Goal: Task Accomplishment & Management: Use online tool/utility

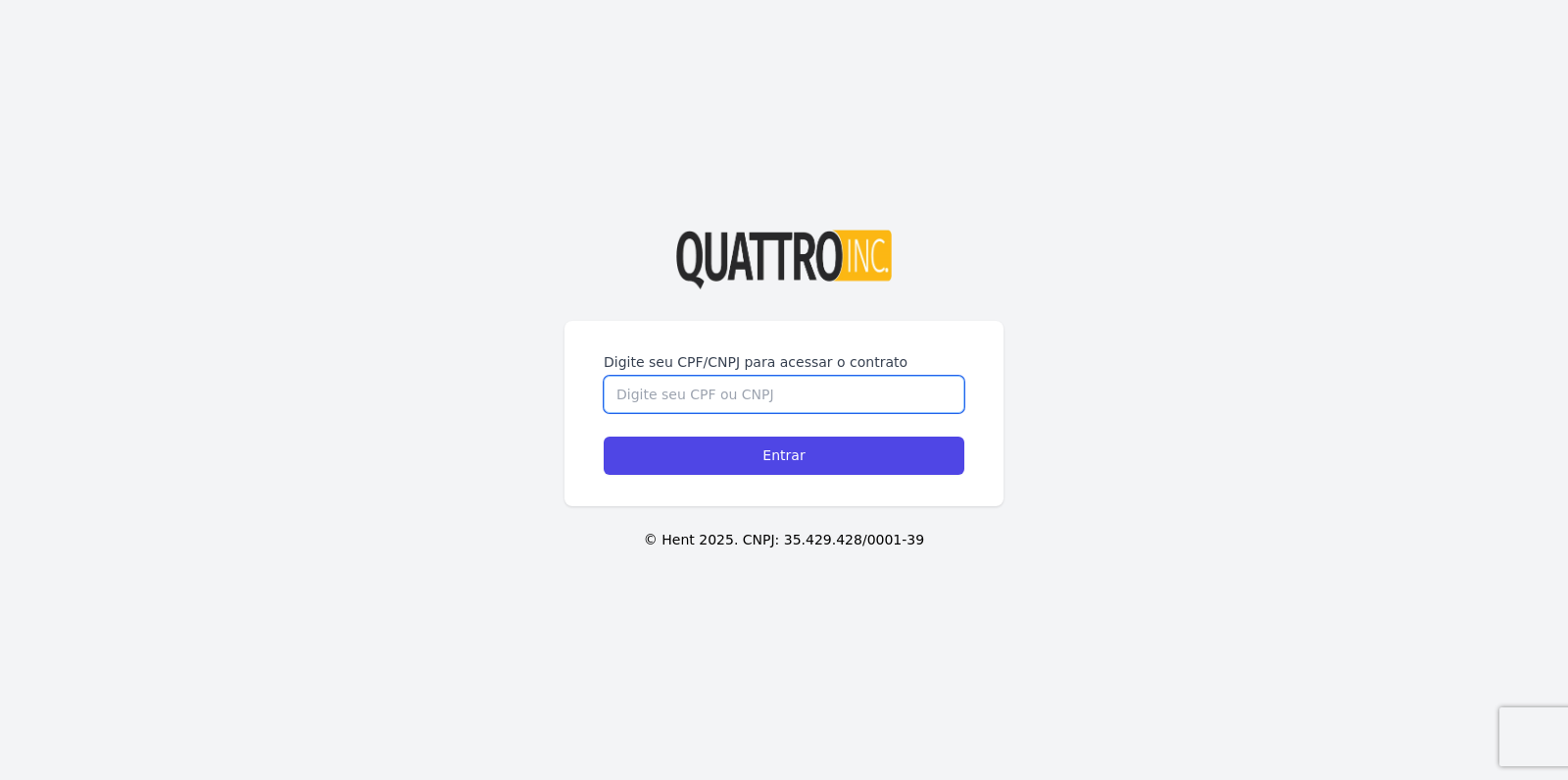
click at [758, 376] on input "Digite seu CPF/CNPJ para acessar o contrato" at bounding box center [784, 394] width 361 height 38
click at [758, 364] on div "Digite seu CPF/CNPJ para acessar o contrato" at bounding box center [784, 383] width 361 height 61
type input "44220215832"
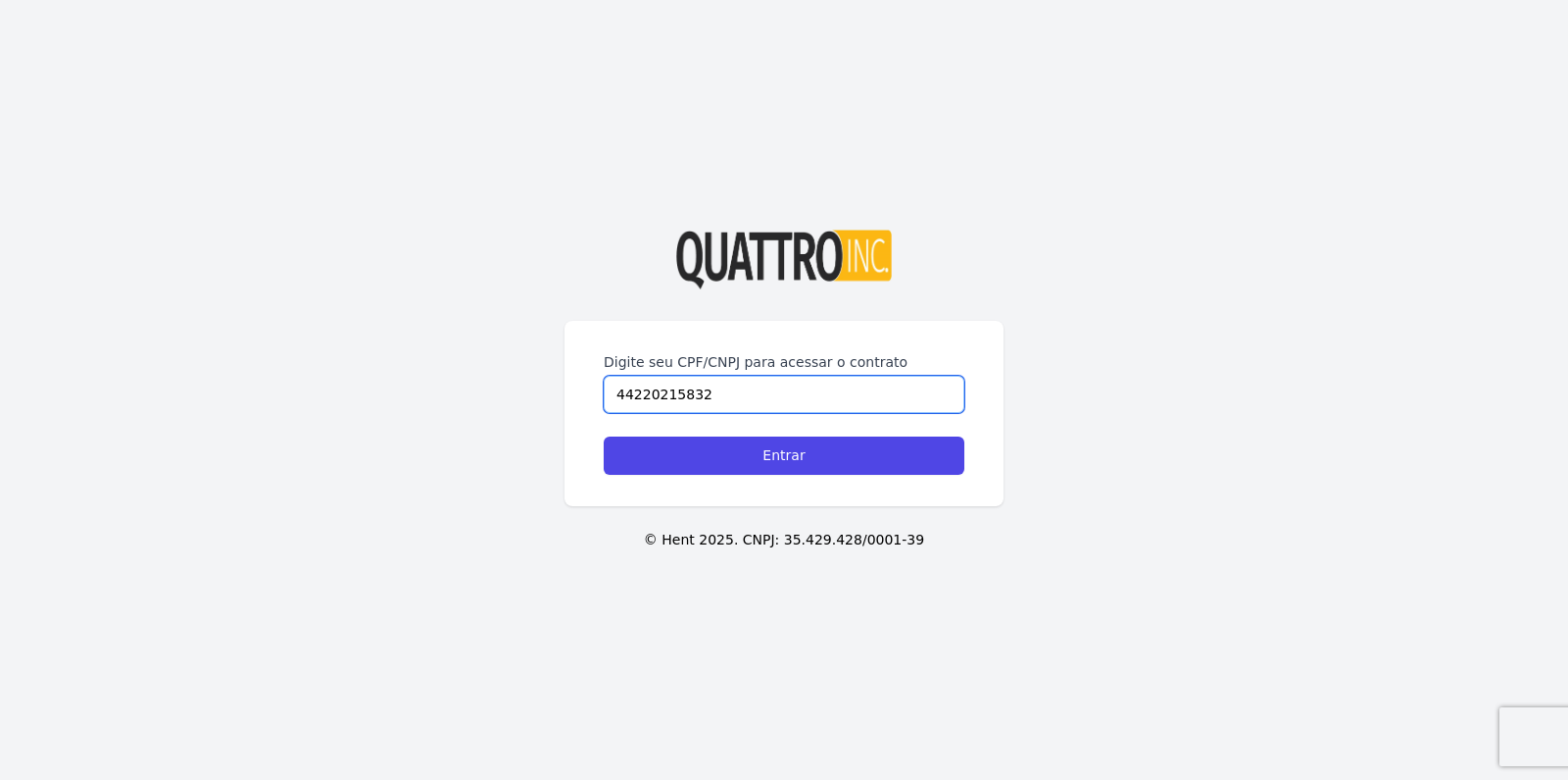
click at [604, 437] on input "Entrar" at bounding box center [784, 456] width 361 height 39
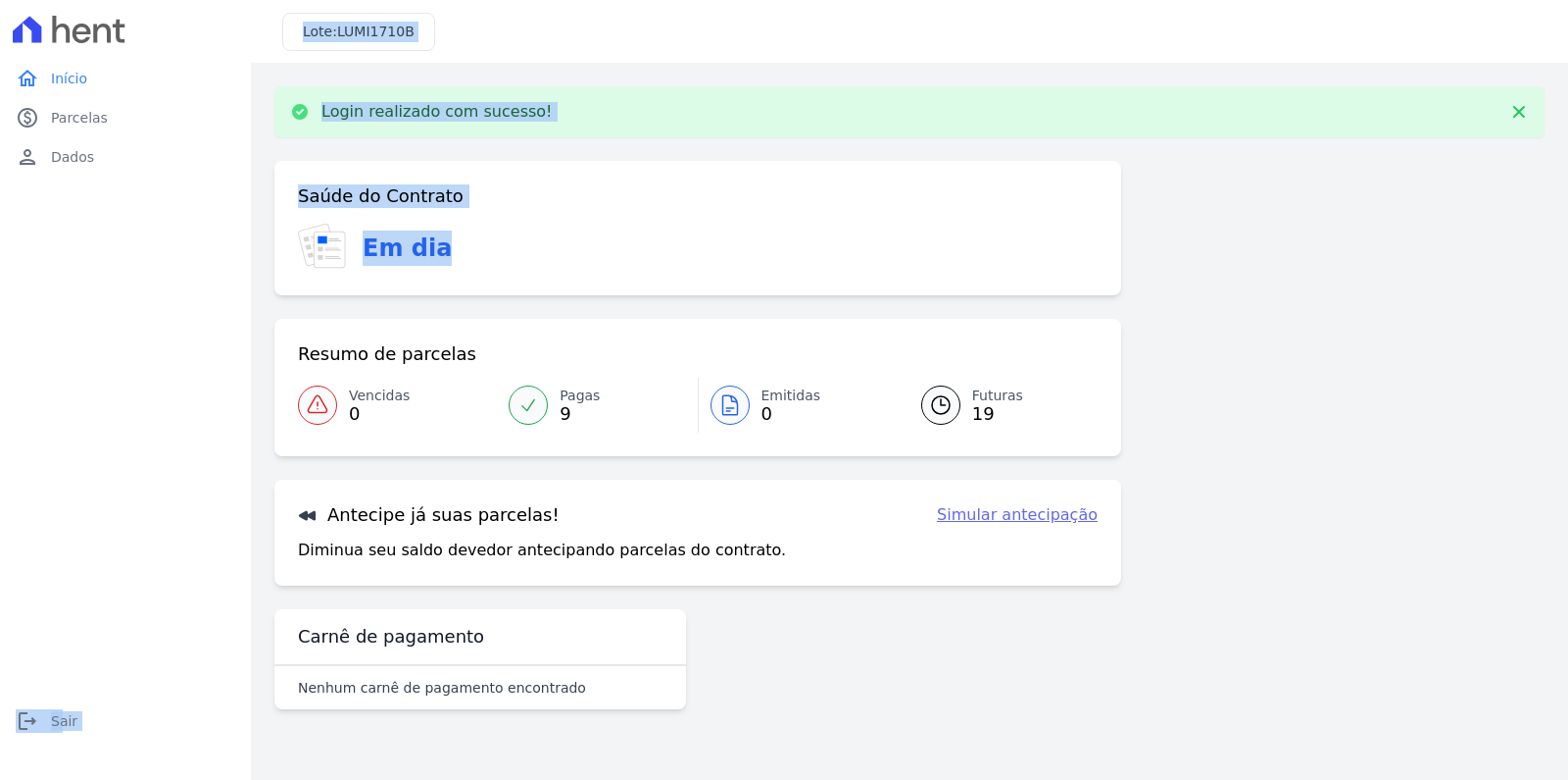
drag, startPoint x: 481, startPoint y: 261, endPoint x: 105, endPoint y: 252, distance: 376.1
click at [103, 254] on div "home Início home Início paid Parcelas paid Parcelas person Dados person Dados l…" at bounding box center [784, 390] width 1568 height 780
click at [815, 286] on div "Saúde do Contrato Em dia" at bounding box center [698, 228] width 847 height 134
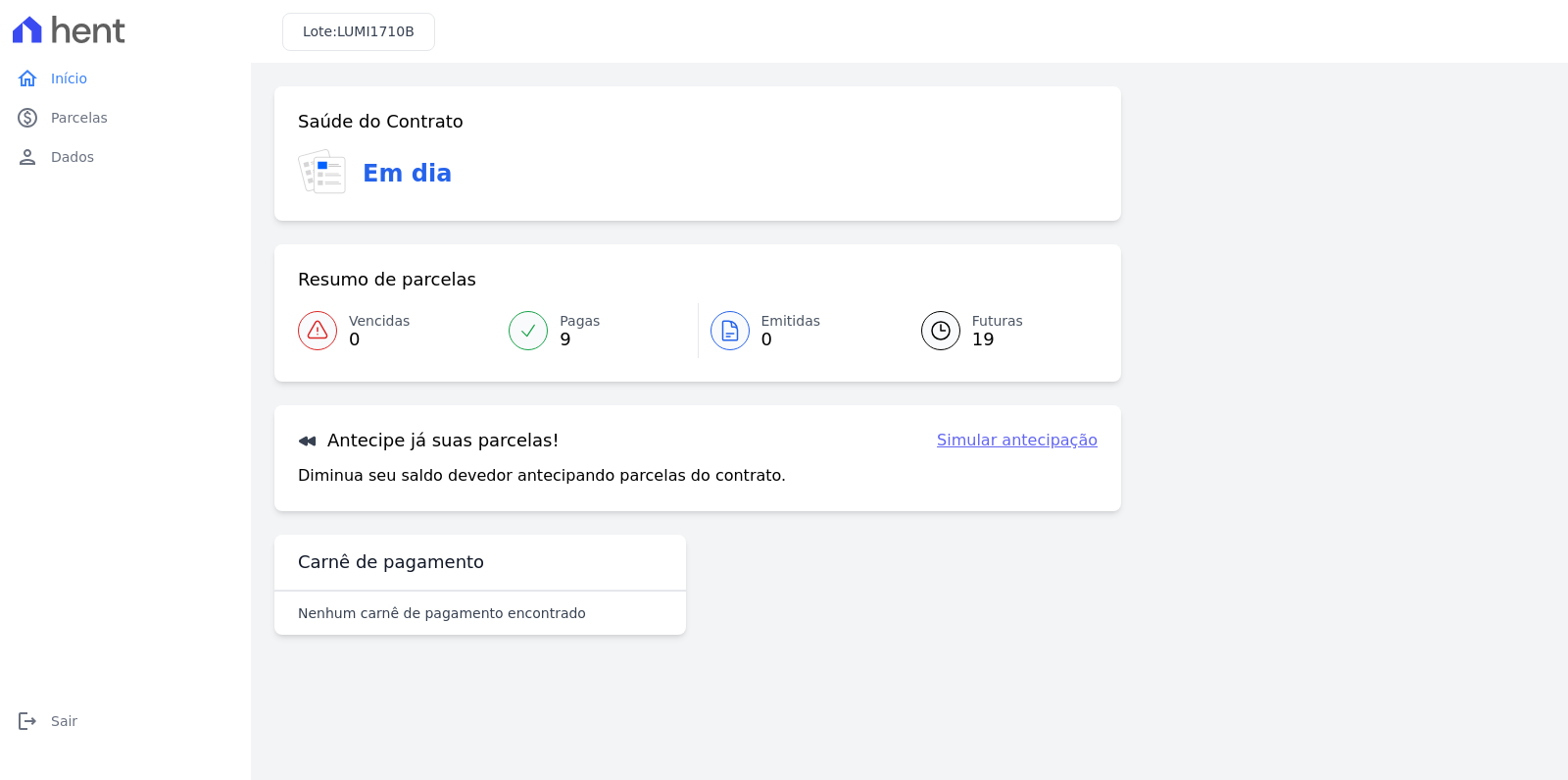
click at [539, 318] on div at bounding box center [529, 331] width 40 height 40
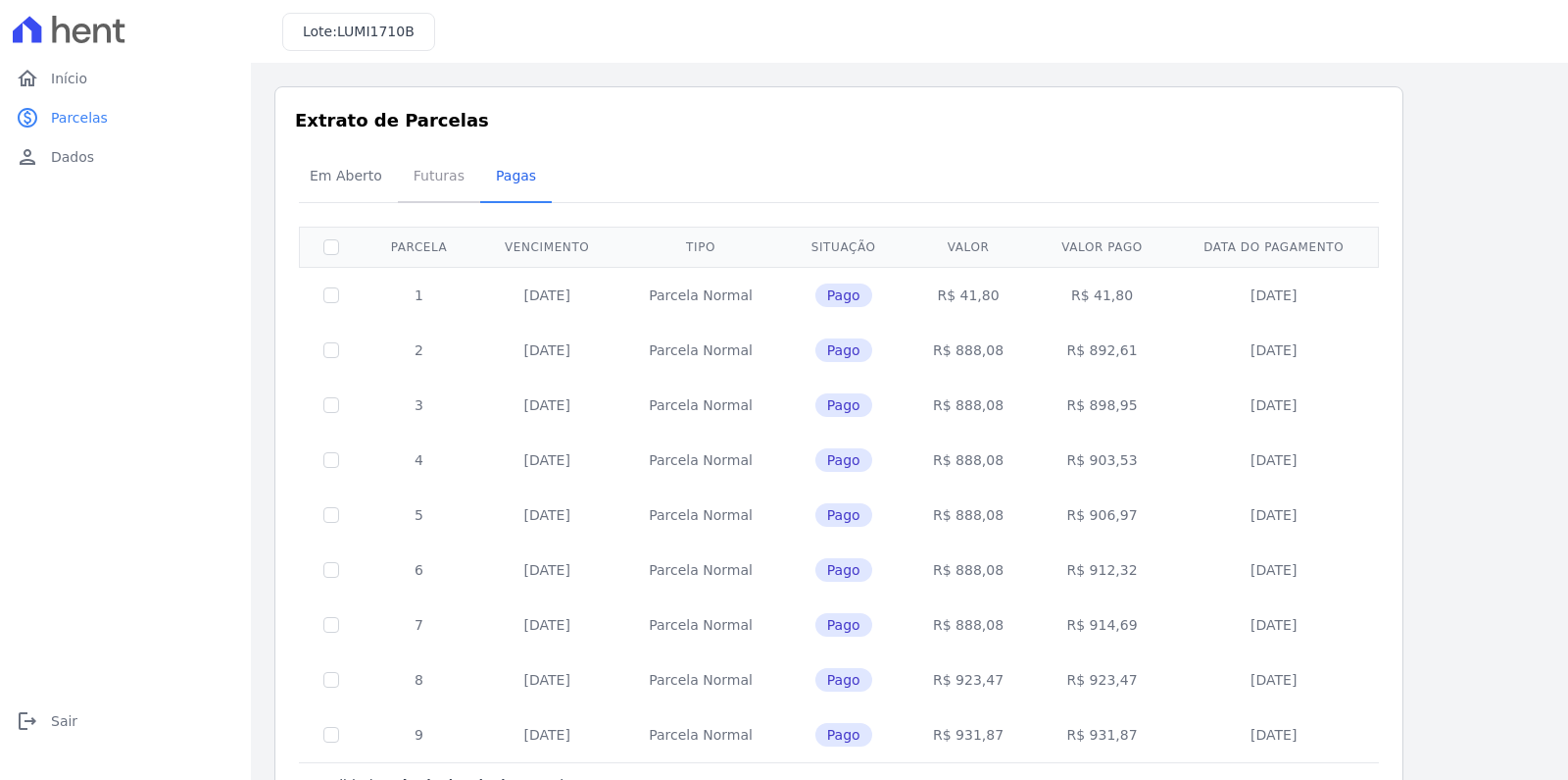
click at [421, 176] on span "Futuras" at bounding box center [439, 176] width 74 height 40
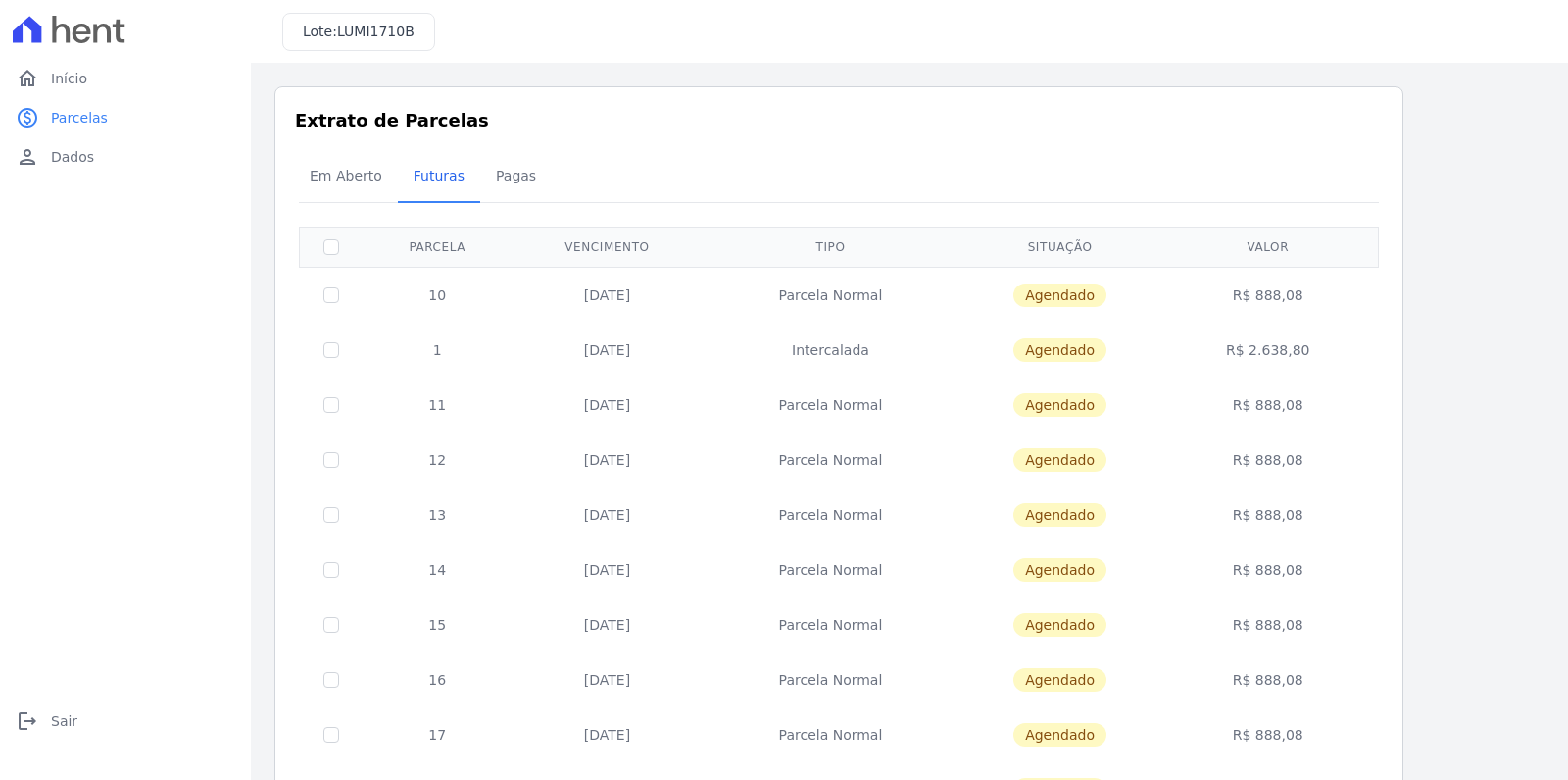
drag, startPoint x: 1318, startPoint y: 350, endPoint x: 1199, endPoint y: 360, distance: 119.4
click at [1199, 360] on td "R$ 2.638,80" at bounding box center [1269, 350] width 213 height 55
click at [1291, 372] on td "R$ 2.638,80" at bounding box center [1269, 350] width 213 height 55
click at [1345, 434] on td "R$ 888,08" at bounding box center [1269, 461] width 213 height 55
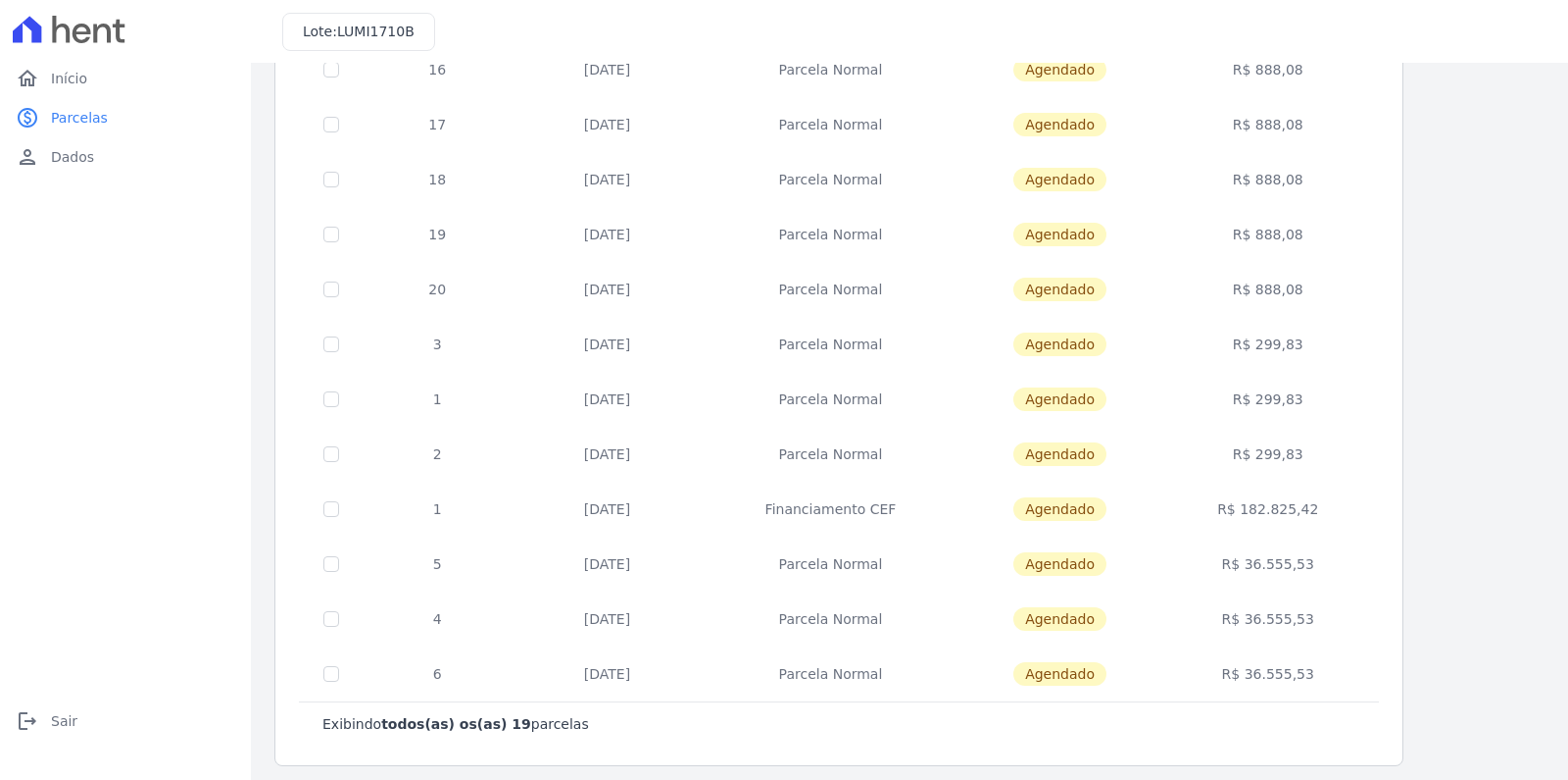
scroll to position [620, 0]
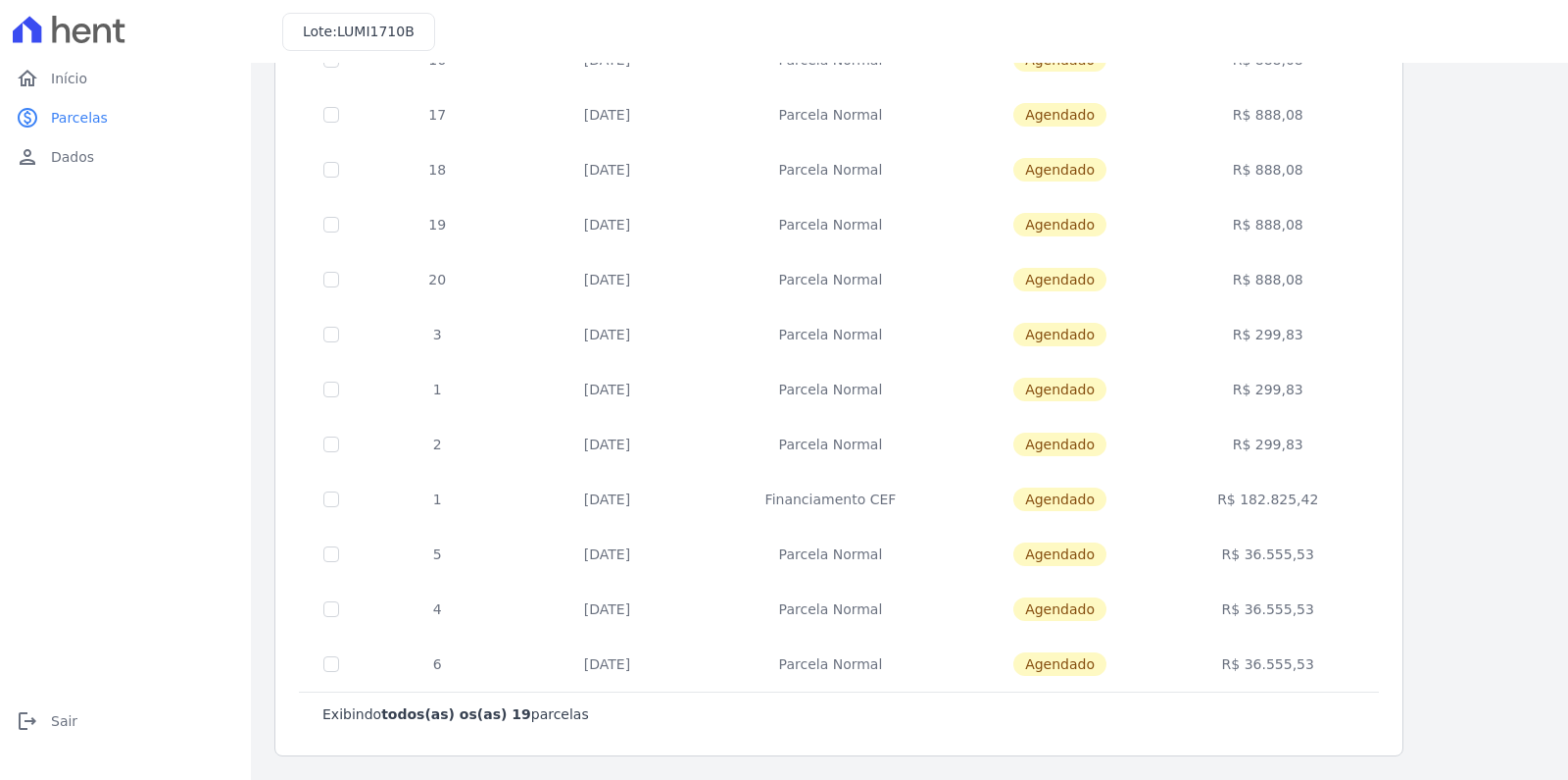
drag, startPoint x: 675, startPoint y: 668, endPoint x: 523, endPoint y: 584, distance: 173.7
click at [523, 584] on tbody "10 [DATE] [GEOGRAPHIC_DATA] [GEOGRAPHIC_DATA] R$ 888,08 1 [DATE] [GEOGRAPHIC_DA…" at bounding box center [840, 169] width 1079 height 1045
click at [962, 632] on tr "4 [DATE] [GEOGRAPHIC_DATA] [GEOGRAPHIC_DATA] R$ 36.555,53" at bounding box center [840, 609] width 1079 height 55
click at [1260, 618] on td "R$ 36.555,53" at bounding box center [1269, 609] width 213 height 55
click at [1273, 608] on td "R$ 36.555,53" at bounding box center [1269, 609] width 213 height 55
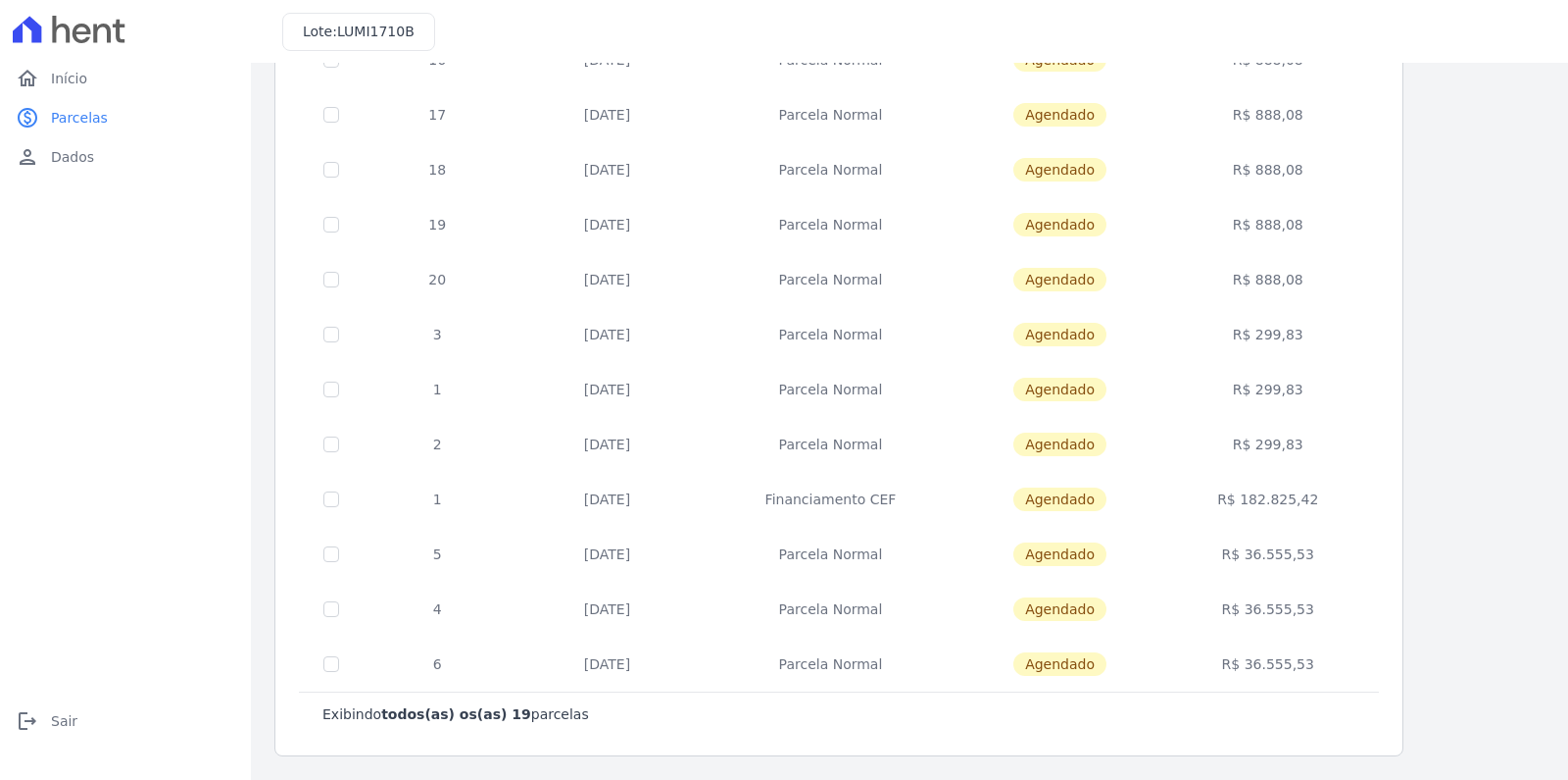
click at [804, 582] on td "Parcela Normal" at bounding box center [830, 609] width 257 height 55
drag, startPoint x: 1323, startPoint y: 500, endPoint x: 1156, endPoint y: 514, distance: 167.6
click at [1157, 514] on tr "1 [DATE] Financiamento CEF [GEOGRAPHIC_DATA] R$ 182.825,42" at bounding box center [840, 499] width 1079 height 55
click at [1221, 501] on td "R$ 182.825,42" at bounding box center [1269, 499] width 213 height 55
drag, startPoint x: 1223, startPoint y: 497, endPoint x: 1328, endPoint y: 491, distance: 105.2
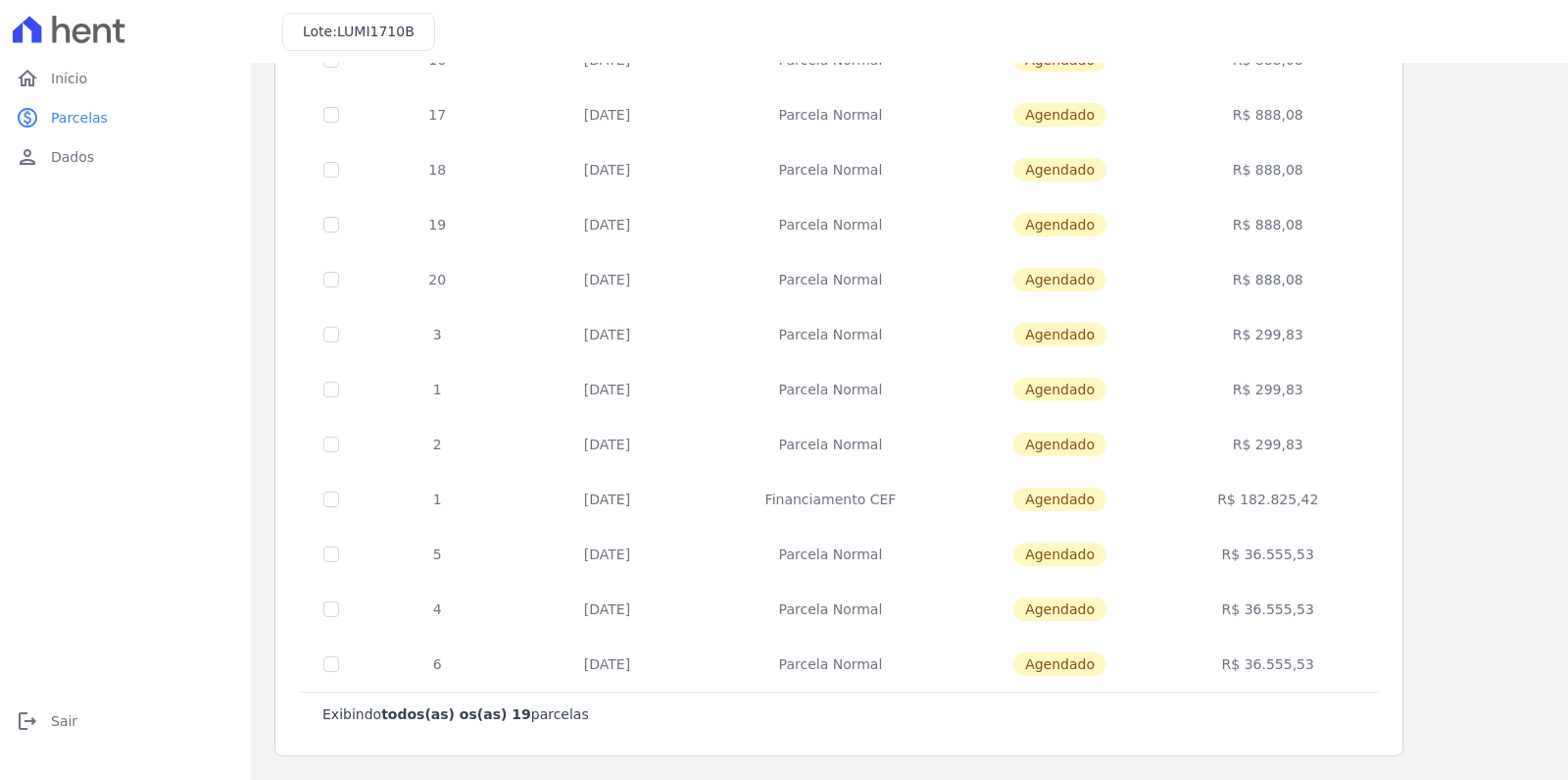
click at [1328, 491] on td "R$ 182.825,42" at bounding box center [1269, 499] width 213 height 55
click at [1328, 494] on td "R$ 182.825,42" at bounding box center [1269, 499] width 213 height 55
click at [1292, 500] on td "R$ 182.825,42" at bounding box center [1269, 499] width 213 height 55
drag, startPoint x: 1316, startPoint y: 497, endPoint x: 1213, endPoint y: 507, distance: 103.5
click at [1213, 507] on td "R$ 182.825,42" at bounding box center [1269, 499] width 213 height 55
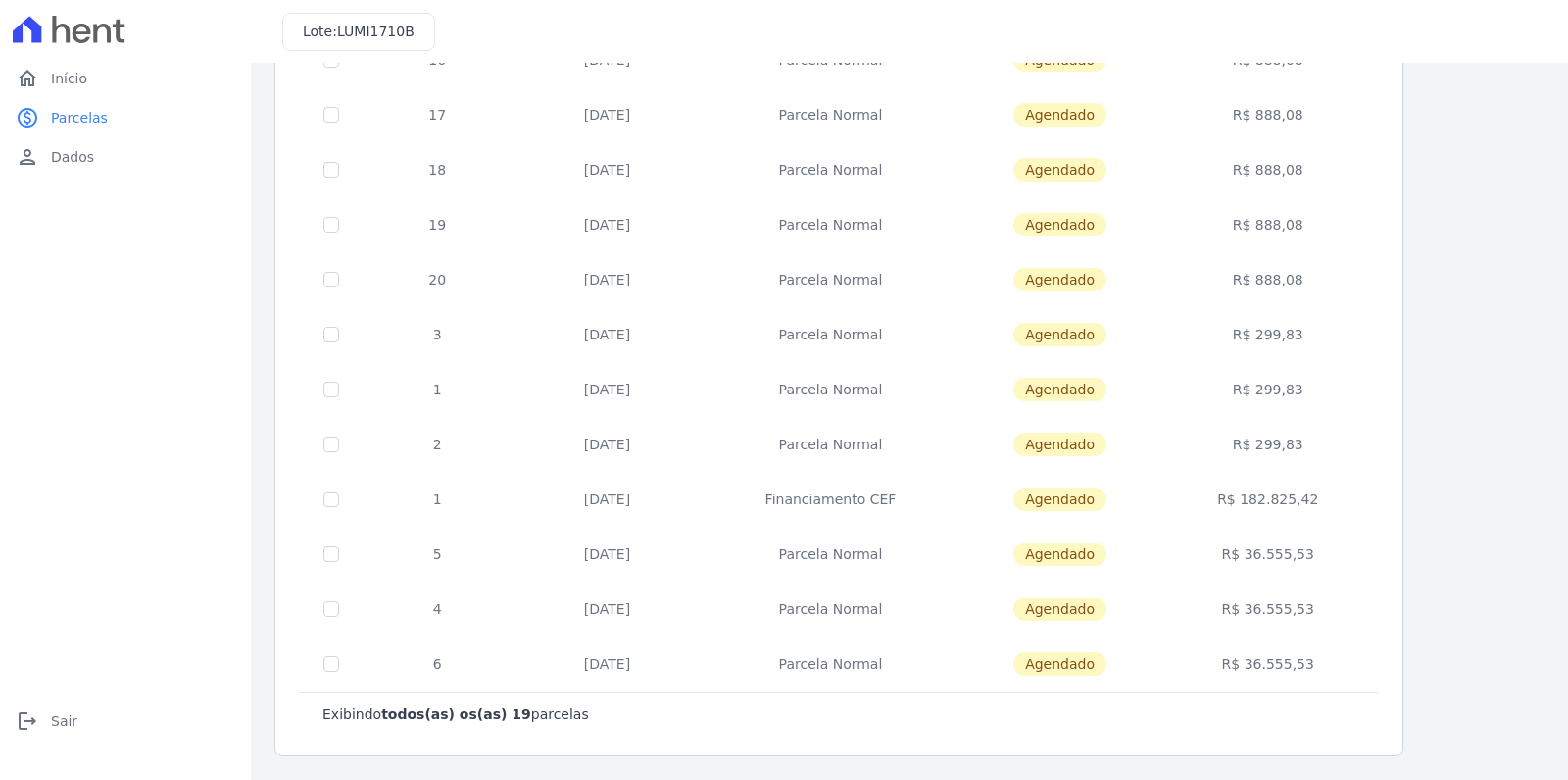
click at [1286, 496] on td "R$ 182.825,42" at bounding box center [1269, 499] width 213 height 55
drag, startPoint x: 412, startPoint y: 338, endPoint x: 1331, endPoint y: 331, distance: 919.0
click at [1331, 331] on tr "3 [DATE] [GEOGRAPHIC_DATA] [GEOGRAPHIC_DATA] R$ 299,83" at bounding box center [840, 335] width 1079 height 55
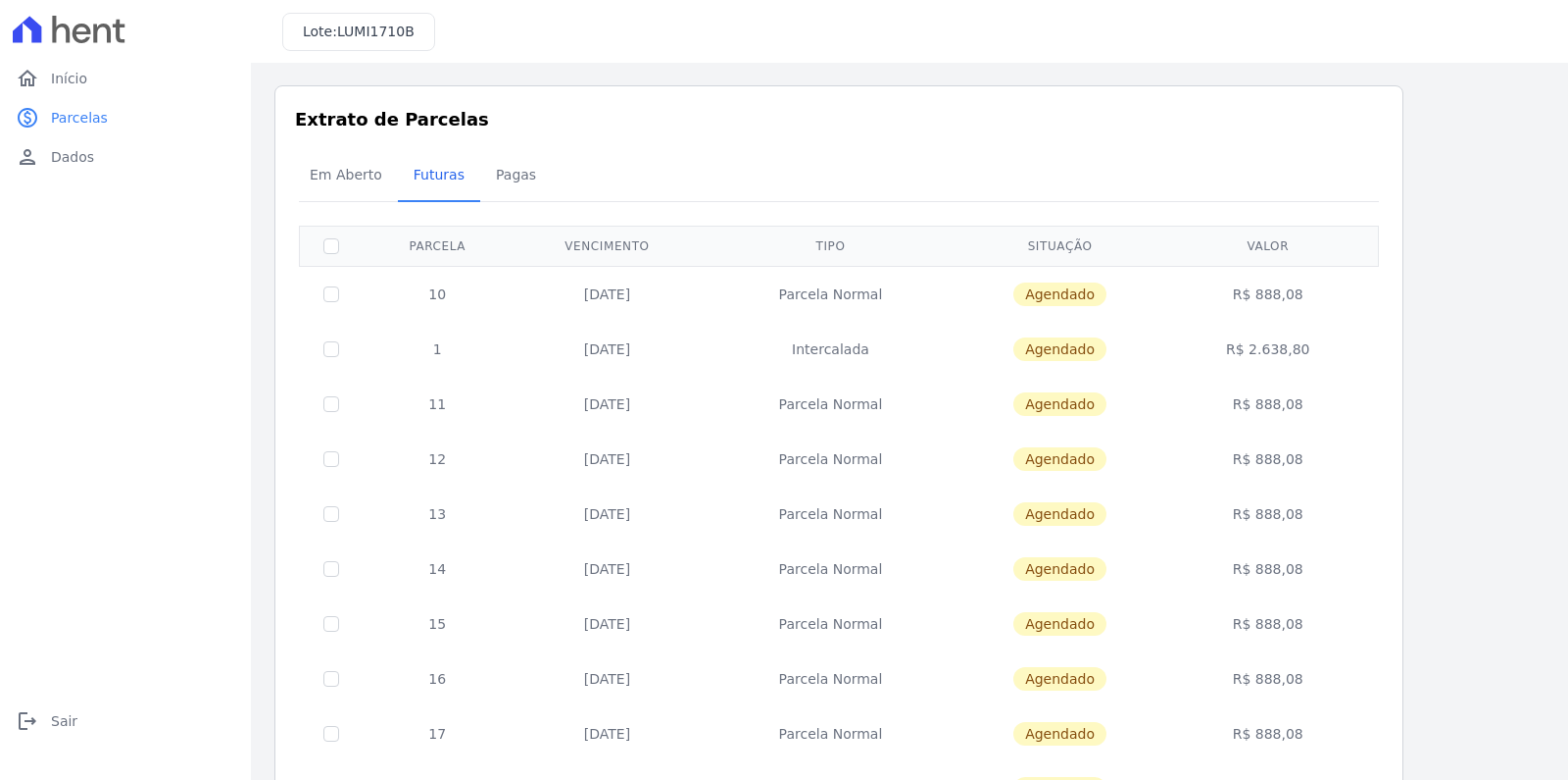
scroll to position [0, 0]
click at [86, 77] on link "home Início" at bounding box center [125, 79] width 235 height 40
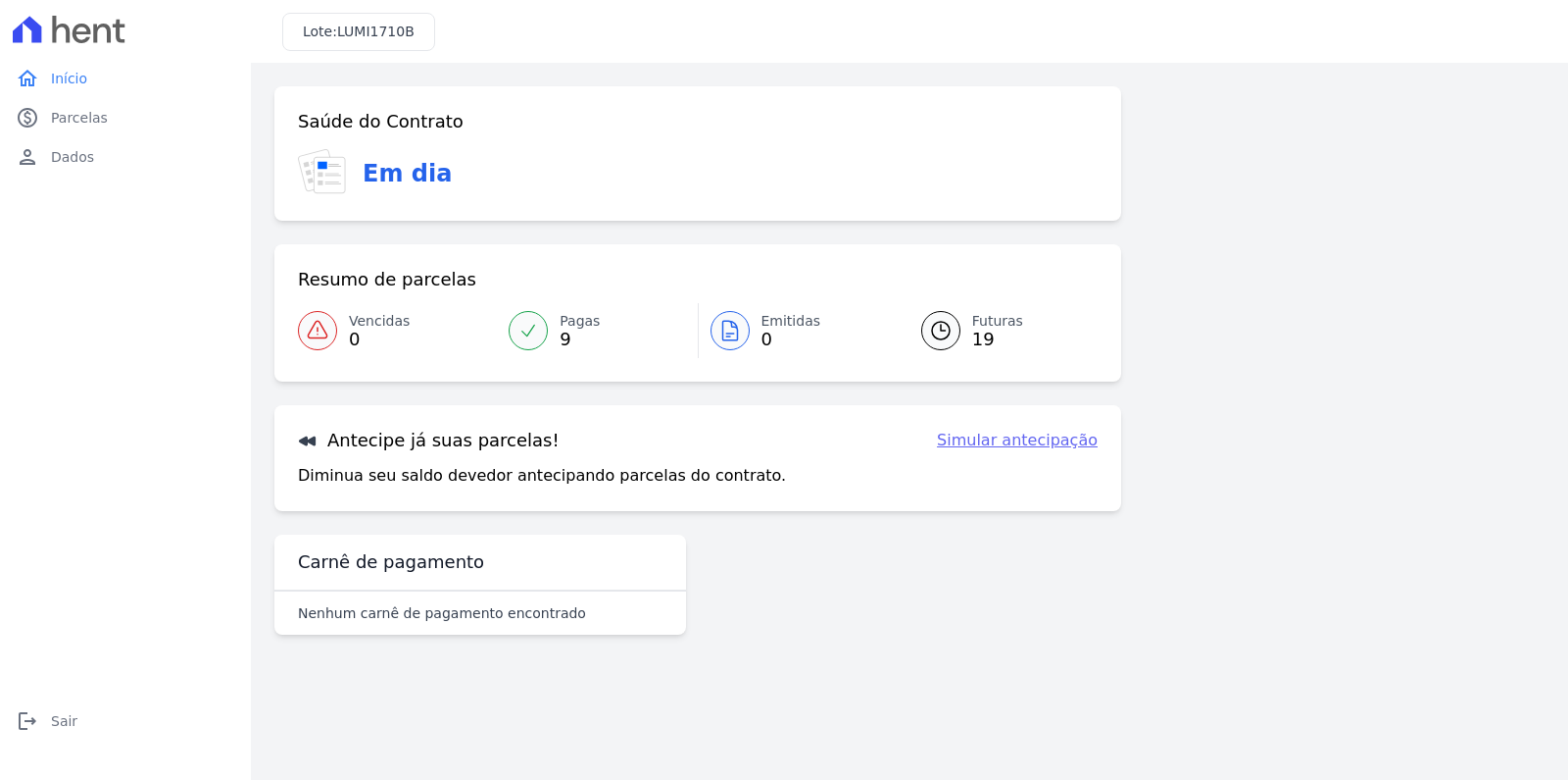
click at [1051, 437] on link "Simular antecipação" at bounding box center [1017, 441] width 161 height 24
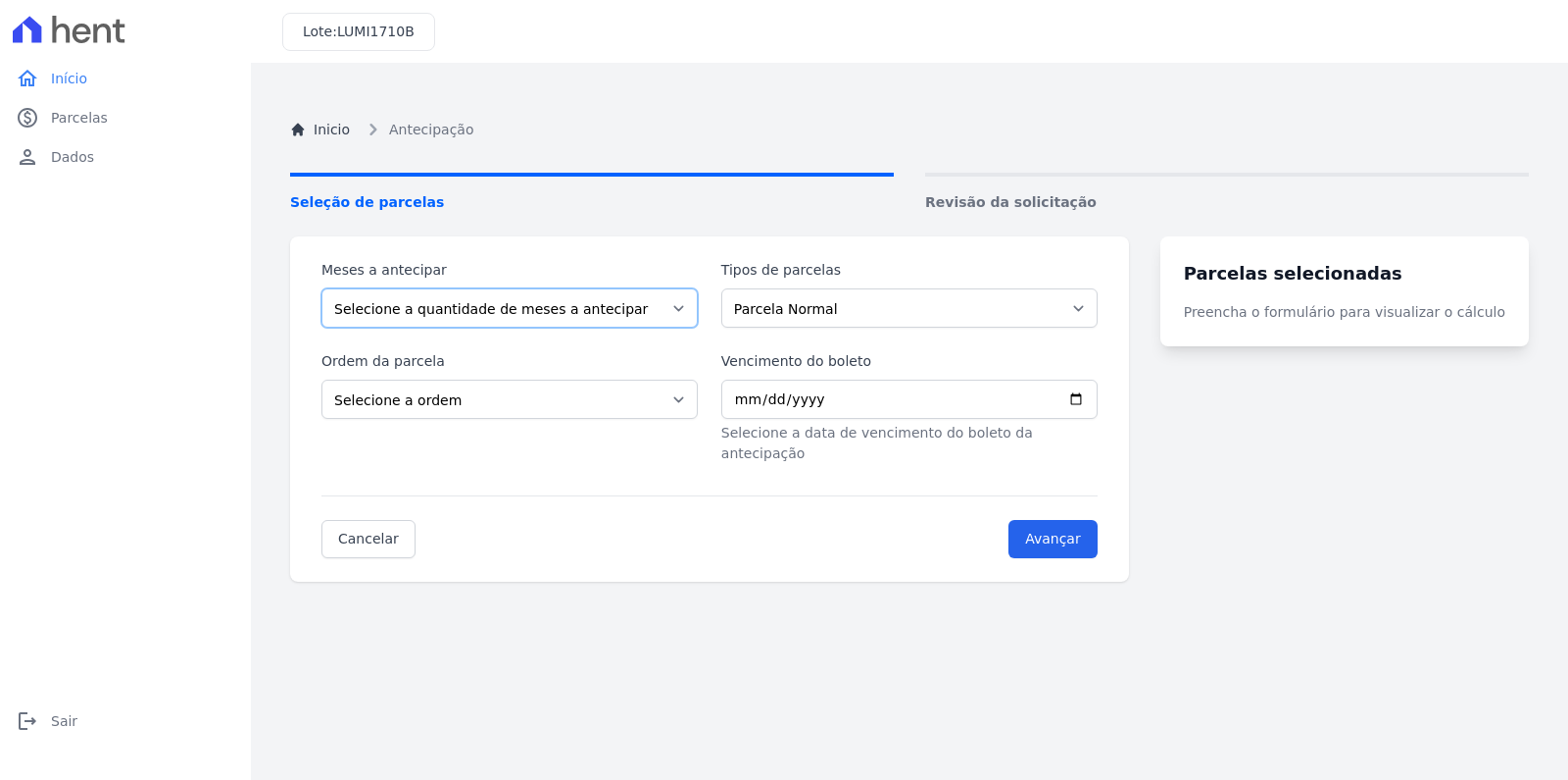
click at [698, 303] on select "Selecione a quantidade de meses a antecipar 1 2 3 4 5 6 7 8 9 10 11 12 13 14 15…" at bounding box center [509, 308] width 376 height 40
click at [698, 304] on select "Selecione a quantidade de meses a antecipar 1 2 3 4 5 6 7 8 9 10 11 12 13 14 15…" at bounding box center [509, 308] width 376 height 40
click at [929, 301] on select "Parcela Normal Intercalada Financiamento CEF" at bounding box center [909, 308] width 376 height 40
click at [925, 299] on select "Parcela Normal Intercalada Financiamento CEF" at bounding box center [909, 308] width 376 height 40
click at [604, 414] on select "Selecione a ordem Últimas parcelas Primeiras parcelas" at bounding box center [509, 399] width 376 height 40
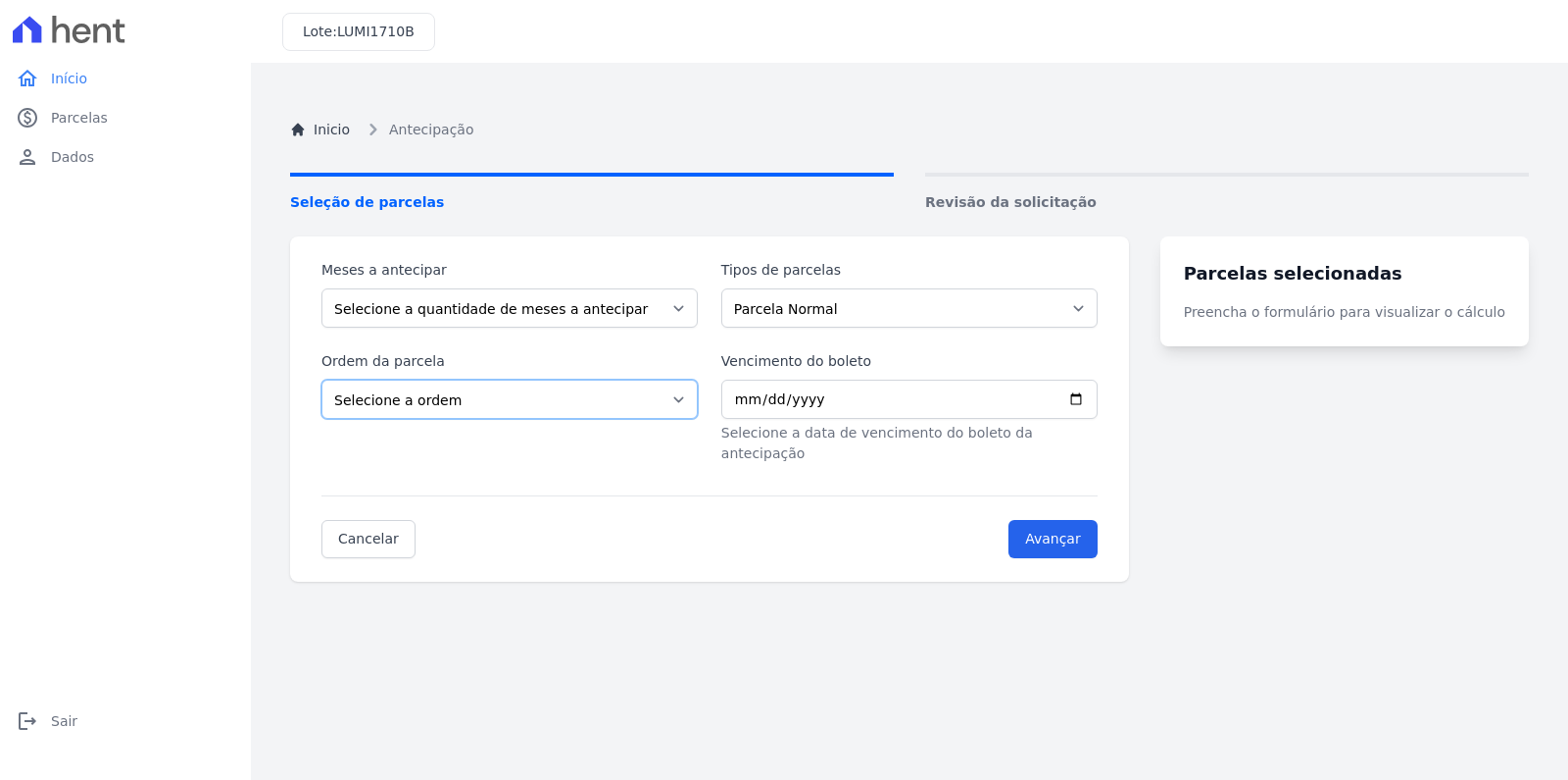
click at [664, 394] on select "Selecione a ordem Últimas parcelas Primeiras parcelas" at bounding box center [509, 399] width 376 height 40
click at [68, 149] on span "Dados" at bounding box center [73, 157] width 43 height 20
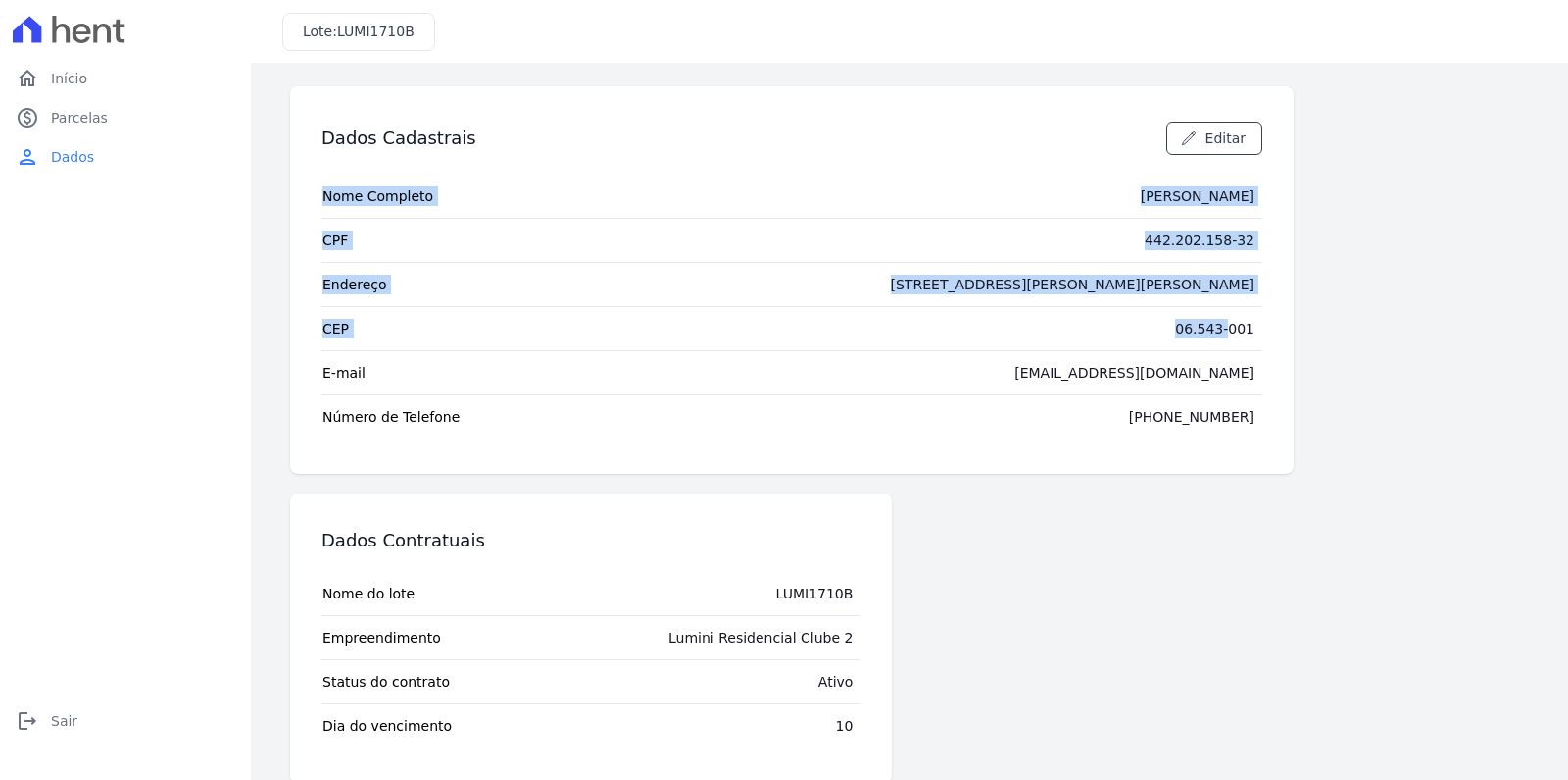
drag, startPoint x: 1273, startPoint y: 320, endPoint x: 1002, endPoint y: 327, distance: 271.1
click at [1002, 327] on div "Dados Cadastrais Editar Nome Completo ERICK CANOAS CPF 442.202.158-32 Endereço …" at bounding box center [792, 280] width 1004 height 388
click at [1080, 310] on tr "CEP 06.543-001" at bounding box center [791, 328] width 941 height 44
